Goal: Task Accomplishment & Management: Manage account settings

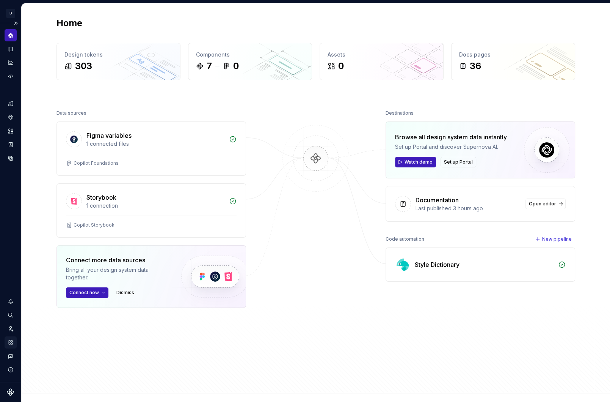
click at [11, 344] on icon "Settings" at bounding box center [10, 342] width 7 height 7
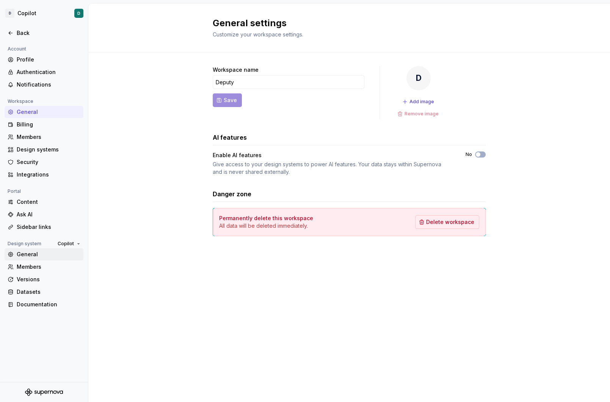
click at [33, 255] on div "General" at bounding box center [49, 254] width 64 height 8
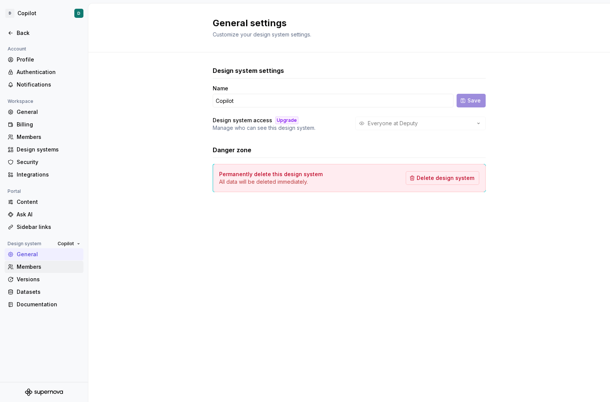
click at [50, 265] on div "Members" at bounding box center [49, 267] width 64 height 8
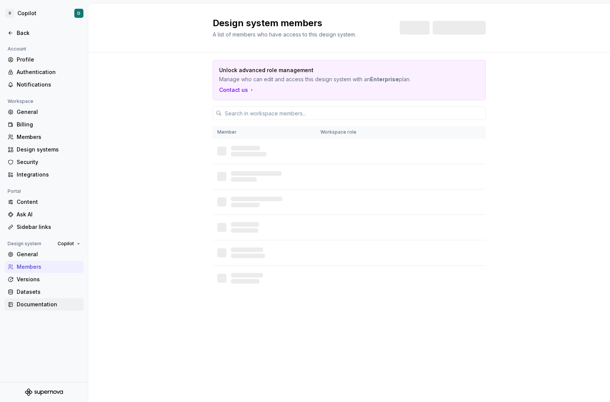
click at [52, 303] on div "Documentation" at bounding box center [49, 304] width 64 height 8
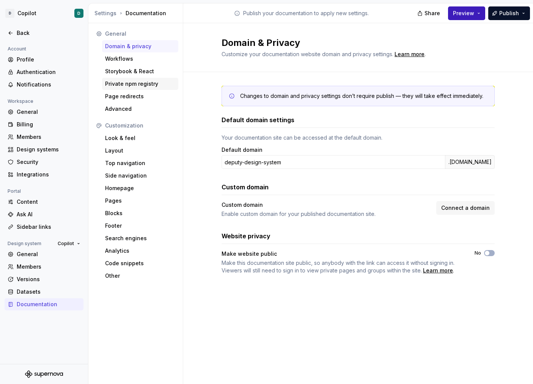
click at [133, 82] on div "Private npm registry" at bounding box center [140, 84] width 70 height 8
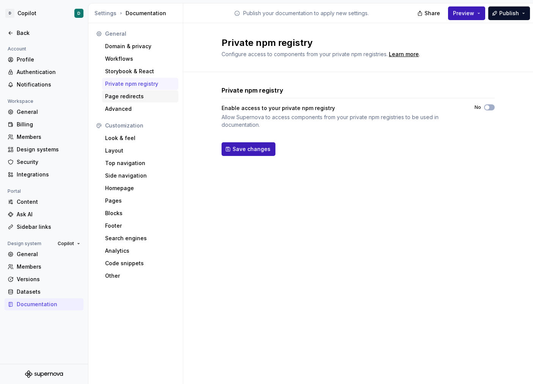
click at [119, 98] on div "Page redirects" at bounding box center [140, 97] width 70 height 8
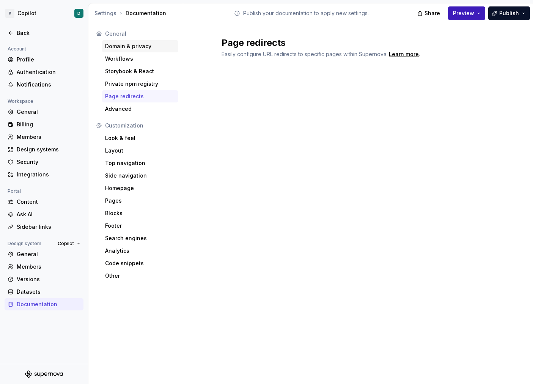
click at [128, 47] on div "Domain & privacy" at bounding box center [140, 46] width 70 height 8
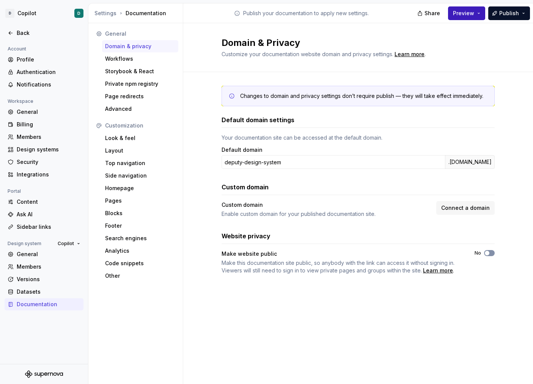
click at [491, 253] on button "No" at bounding box center [489, 253] width 11 height 6
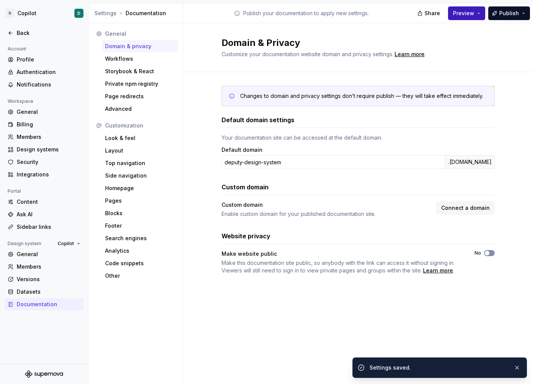
click at [491, 250] on button "No" at bounding box center [489, 253] width 11 height 6
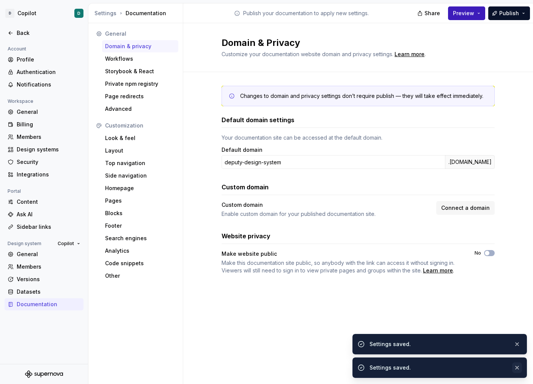
click at [518, 369] on button "button" at bounding box center [517, 367] width 10 height 11
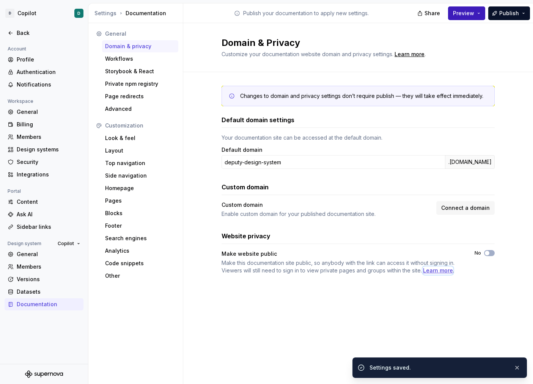
click at [436, 271] on div "Learn more" at bounding box center [438, 271] width 30 height 8
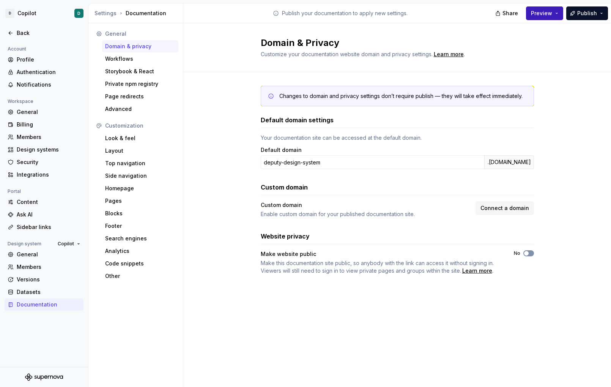
click at [527, 255] on button "No" at bounding box center [528, 253] width 11 height 6
click at [477, 270] on div "Learn more" at bounding box center [477, 271] width 30 height 8
click at [530, 278] on div "Changes to domain and privacy settings don’t require publish — they will take e…" at bounding box center [397, 187] width 273 height 231
click at [430, 262] on span "Make this documentation site public, so anybody with the link can access it wit…" at bounding box center [377, 267] width 233 height 14
click at [431, 267] on span "Make this documentation site public, so anybody with the link can access it wit…" at bounding box center [377, 267] width 233 height 14
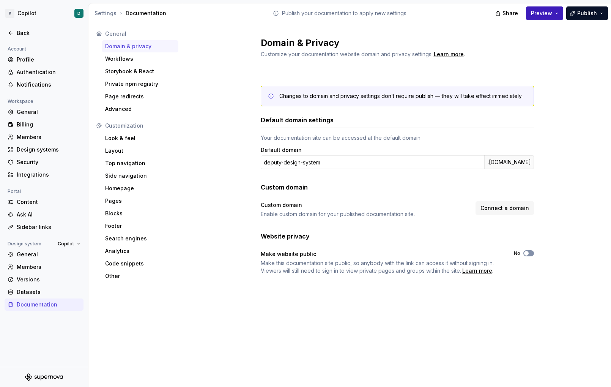
click at [533, 253] on button "No" at bounding box center [528, 253] width 11 height 6
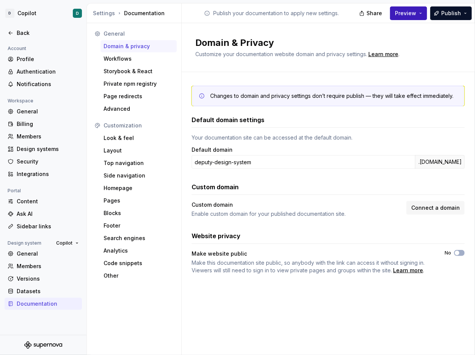
type button "on"
